Goal: Submit feedback/report problem: Submit feedback/report problem

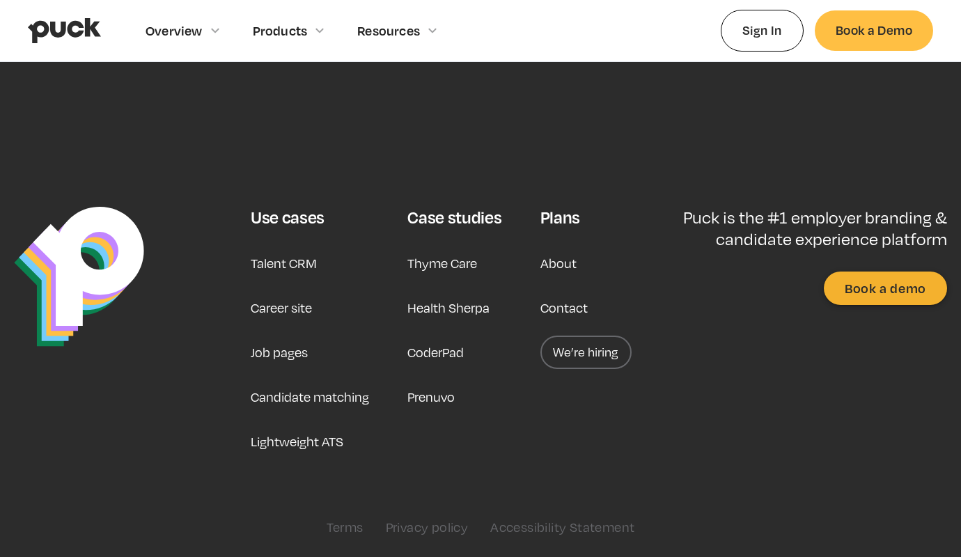
type input "e"
type textarea "e"
type input "[PERSON_NAME]"
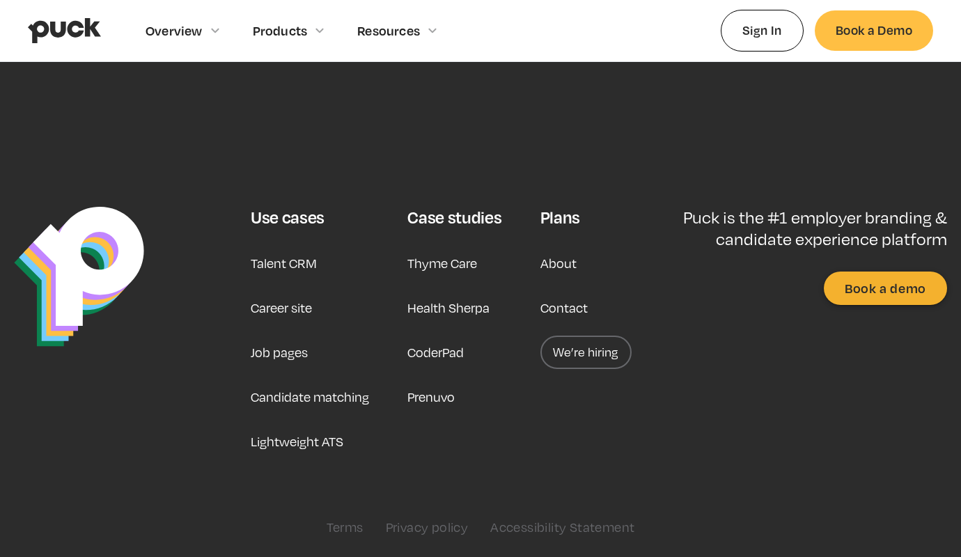
type input "[PERSON_NAME]"
type input "[PERSON_NAME][EMAIL_ADDRESS][DOMAIN_NAME]"
type textarea "Dzien dobry, pisze ponownie, aby zapytac, czy moge pomóc Panstwa firmie w prowa…"
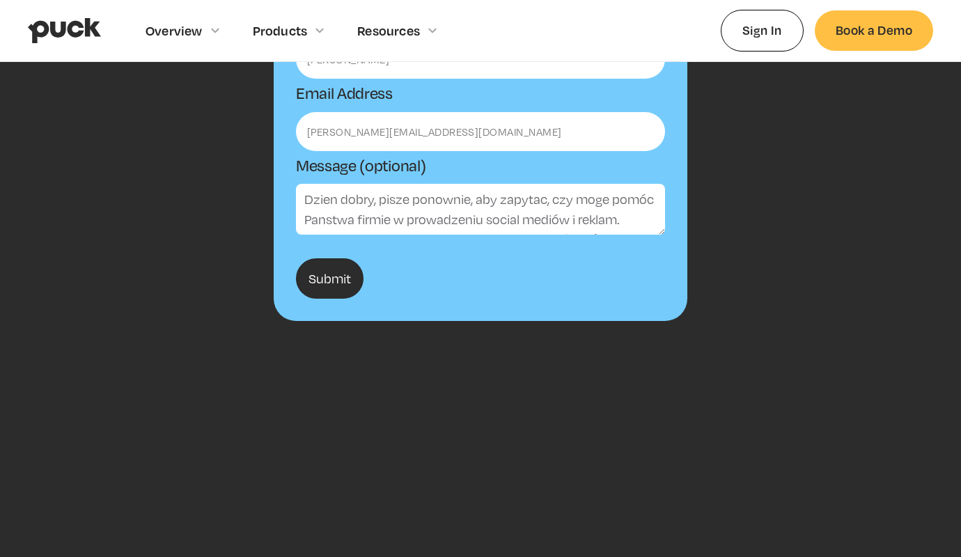
click at [330, 278] on input "Submit" at bounding box center [330, 278] width 68 height 40
